Goal: Go to known website: Access a specific website the user already knows

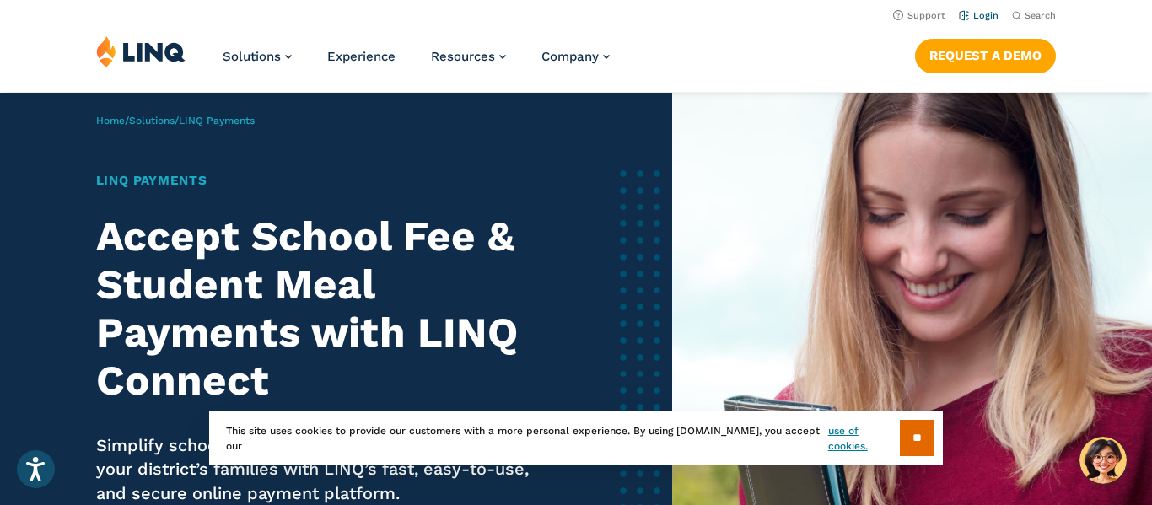
click at [979, 19] on link "Login" at bounding box center [979, 15] width 40 height 11
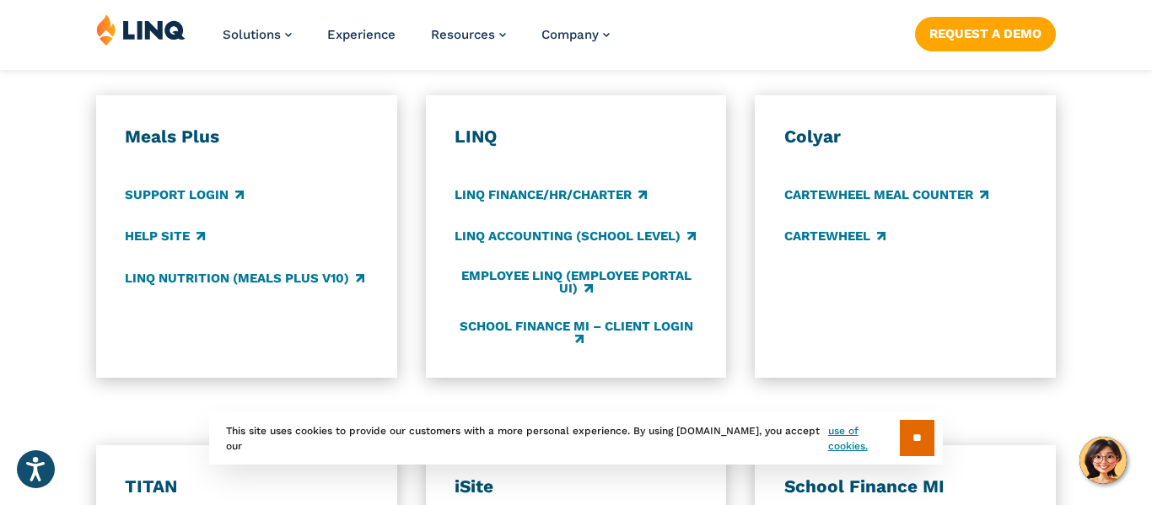
scroll to position [958, 0]
click at [593, 240] on link "LINQ Accounting (school level)" at bounding box center [575, 236] width 241 height 19
